Goal: Contribute content

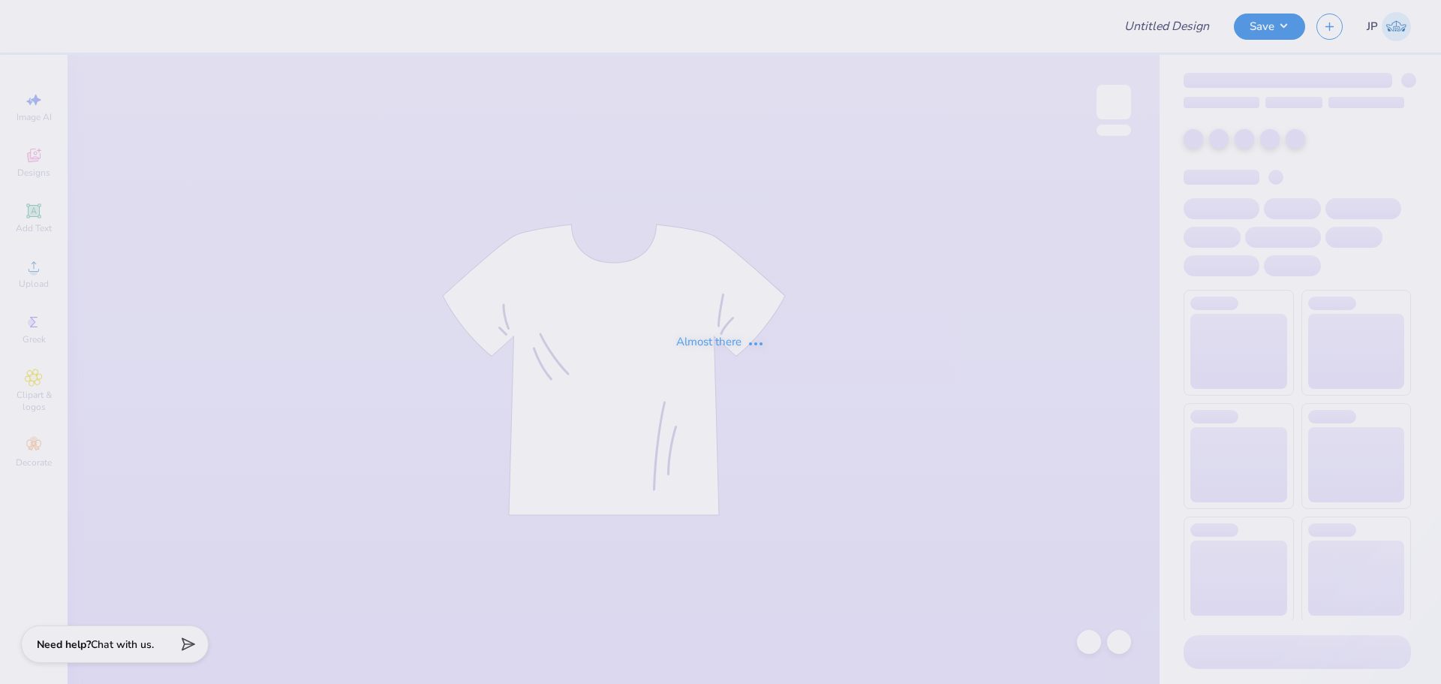
type input "Fall Shirt"
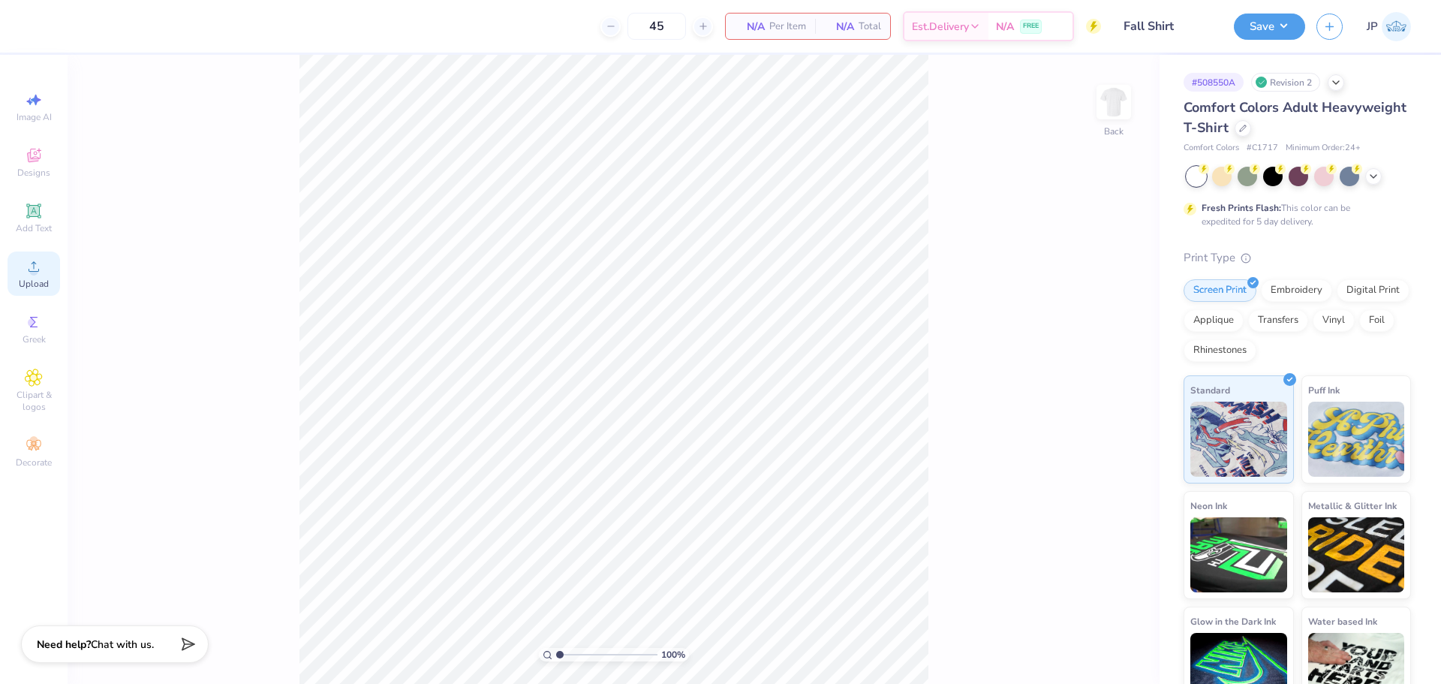
click at [45, 273] on div "Upload" at bounding box center [34, 273] width 53 height 44
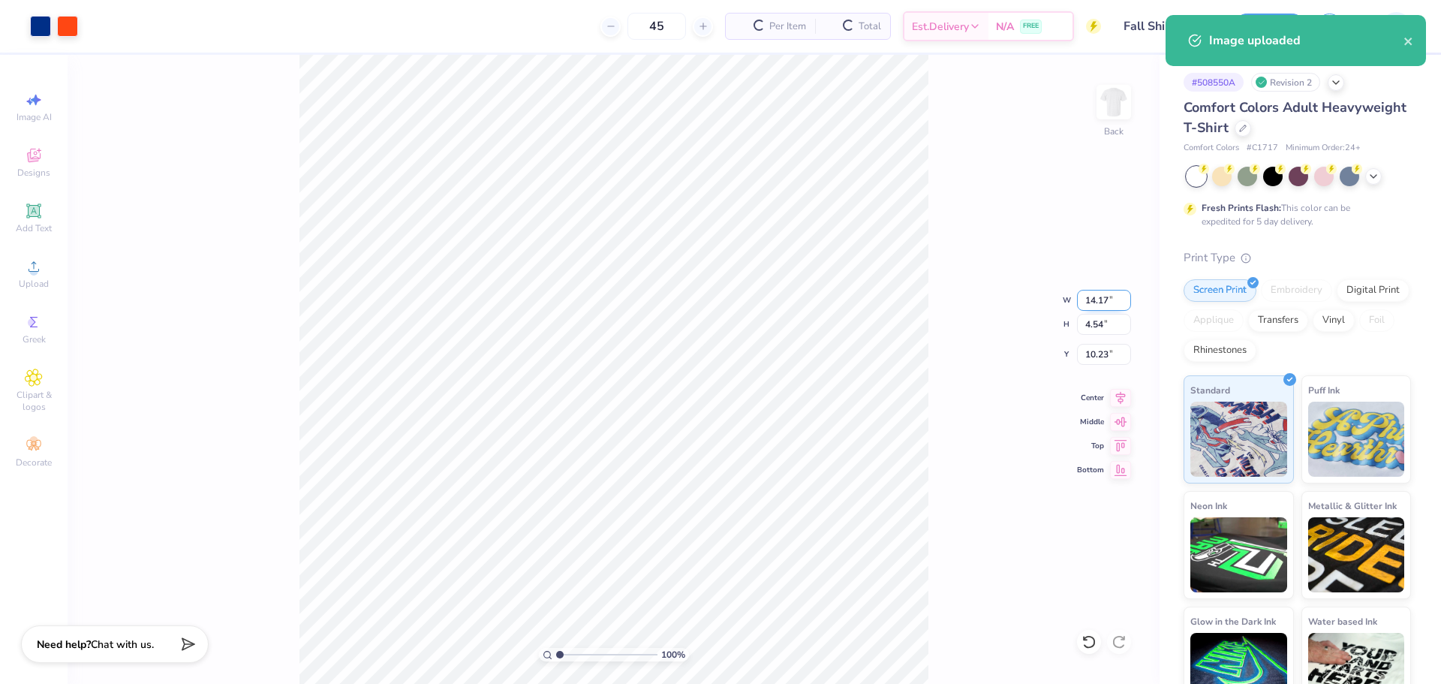
click at [1110, 299] on input "14.17" at bounding box center [1104, 300] width 54 height 21
type input "12.50"
type input "4.00"
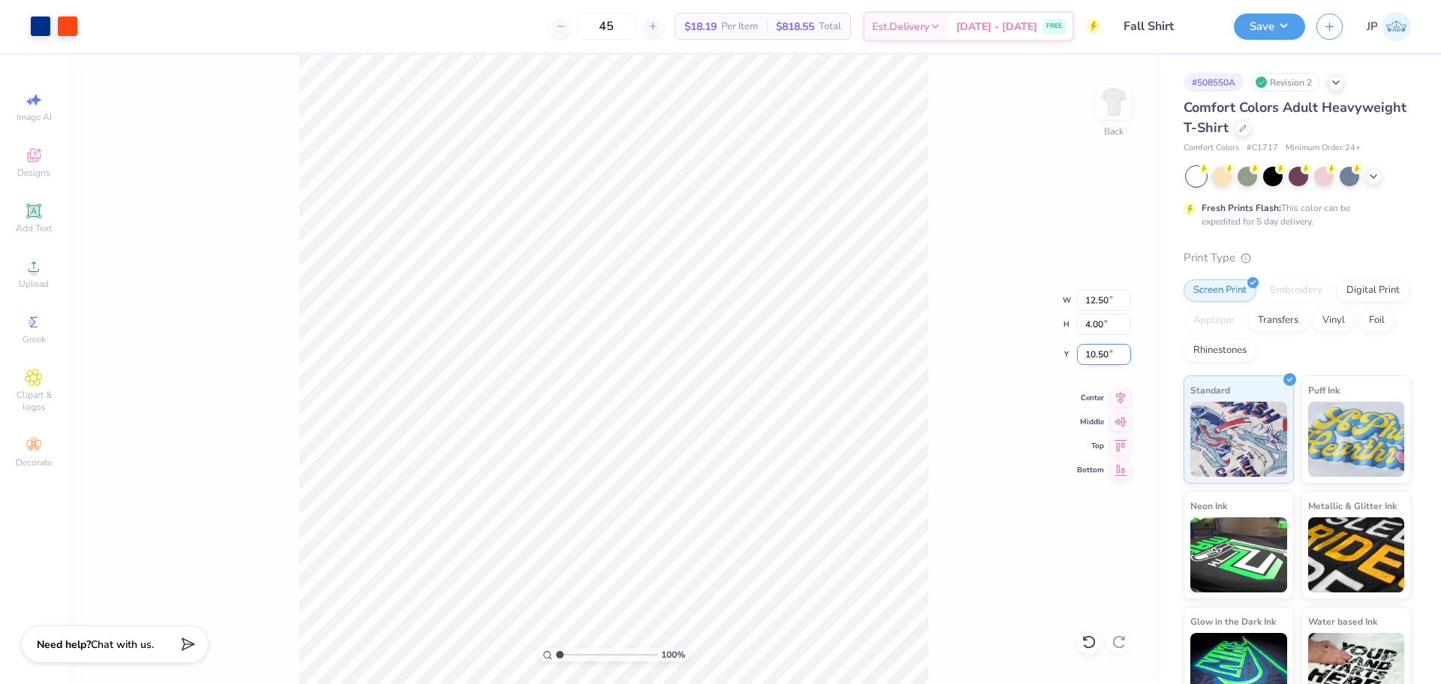
click at [1105, 344] on input "10.50" at bounding box center [1104, 354] width 54 height 21
click at [1101, 352] on input "10.50" at bounding box center [1104, 354] width 54 height 21
type input "3.00"
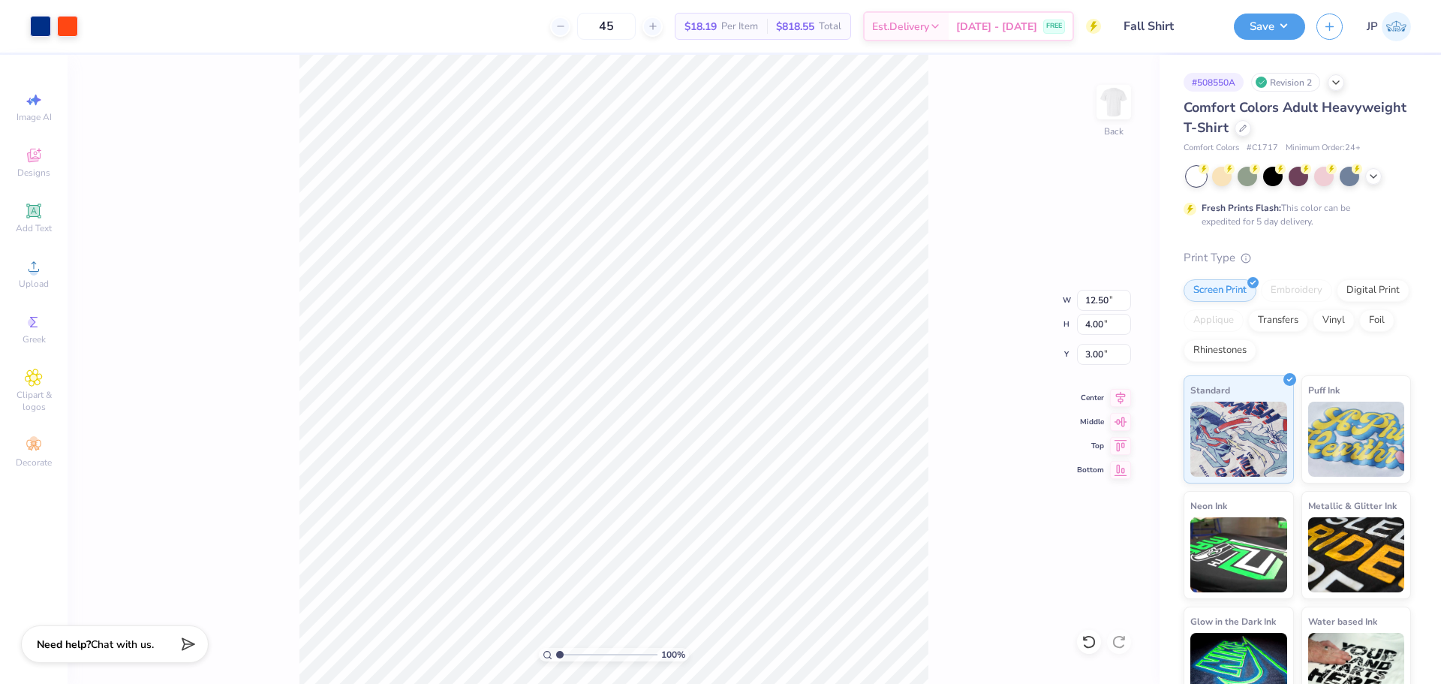
click at [988, 357] on div "100 % Back W 12.50 12.50 " H 4.00 4.00 " Y 3.00 3.00 " Center Middle Top Bottom" at bounding box center [614, 369] width 1092 height 629
